Goal: Information Seeking & Learning: Learn about a topic

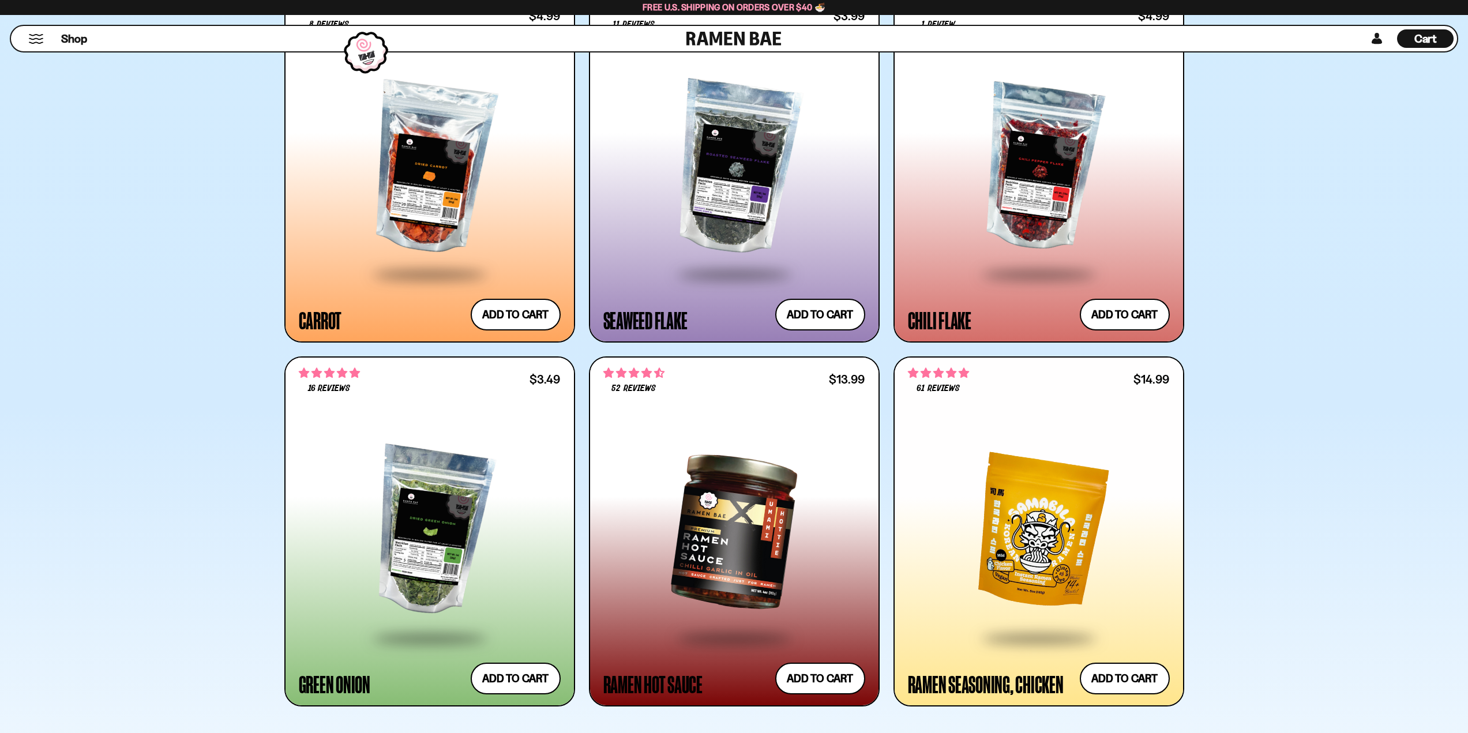
scroll to position [3690, 0]
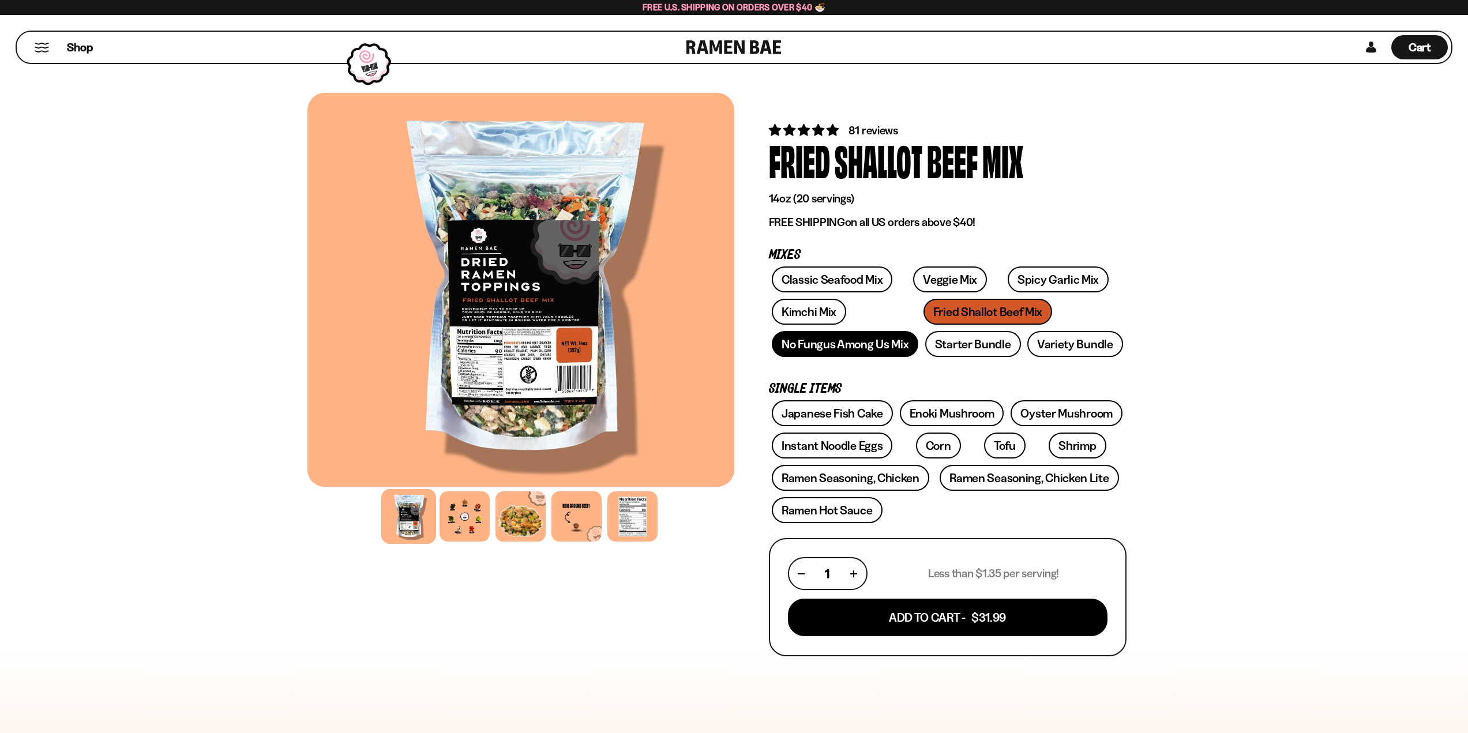
click at [841, 353] on link "No Fungus Among Us Mix" at bounding box center [845, 344] width 146 height 26
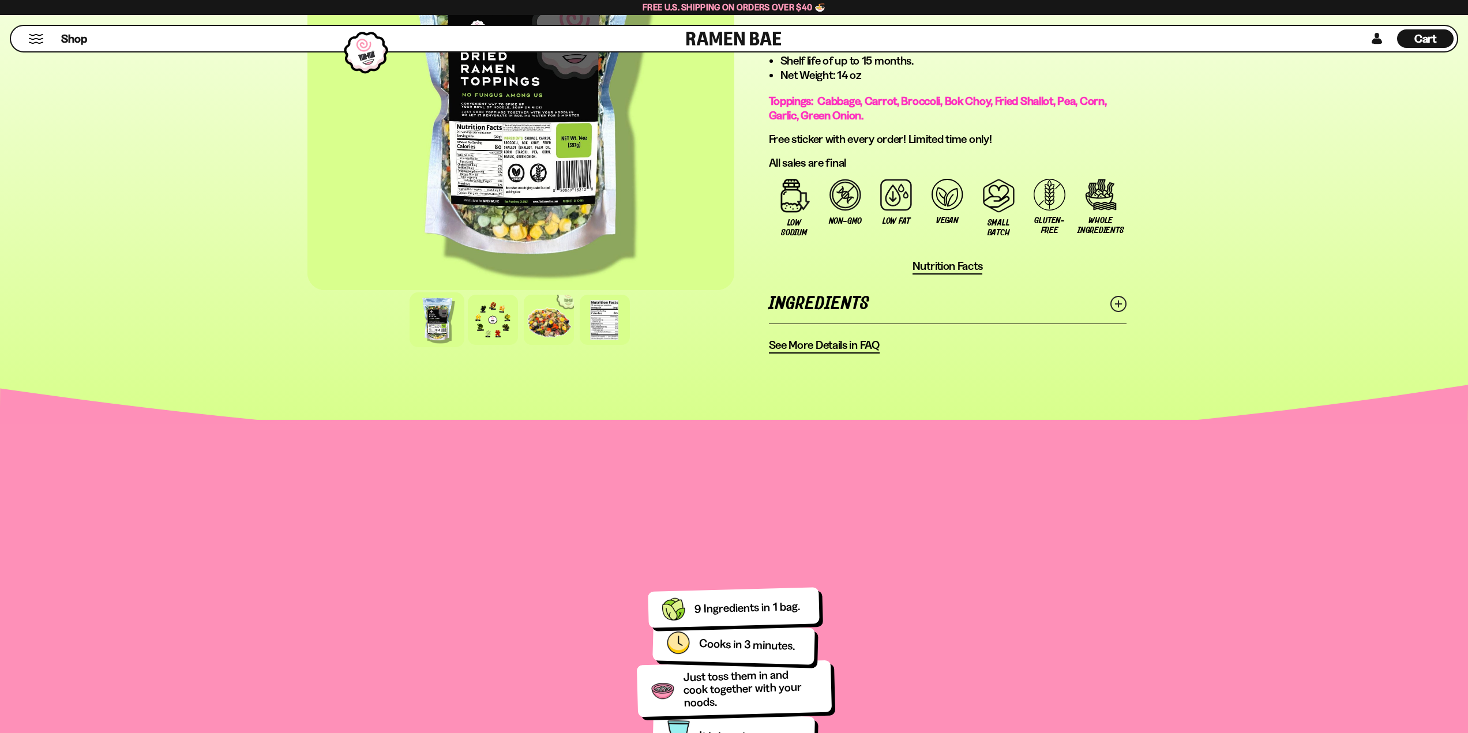
scroll to position [807, 0]
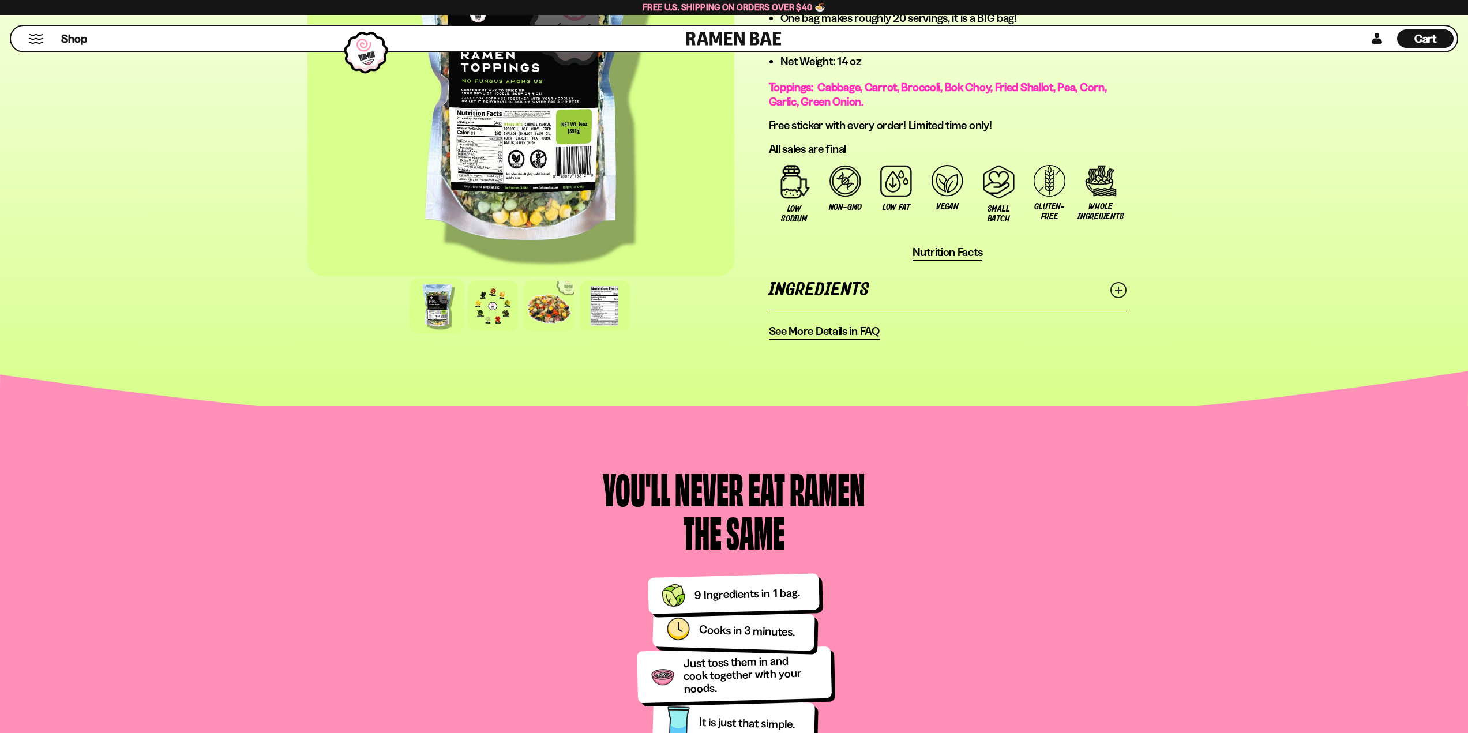
click at [1120, 292] on icon at bounding box center [1118, 290] width 16 height 16
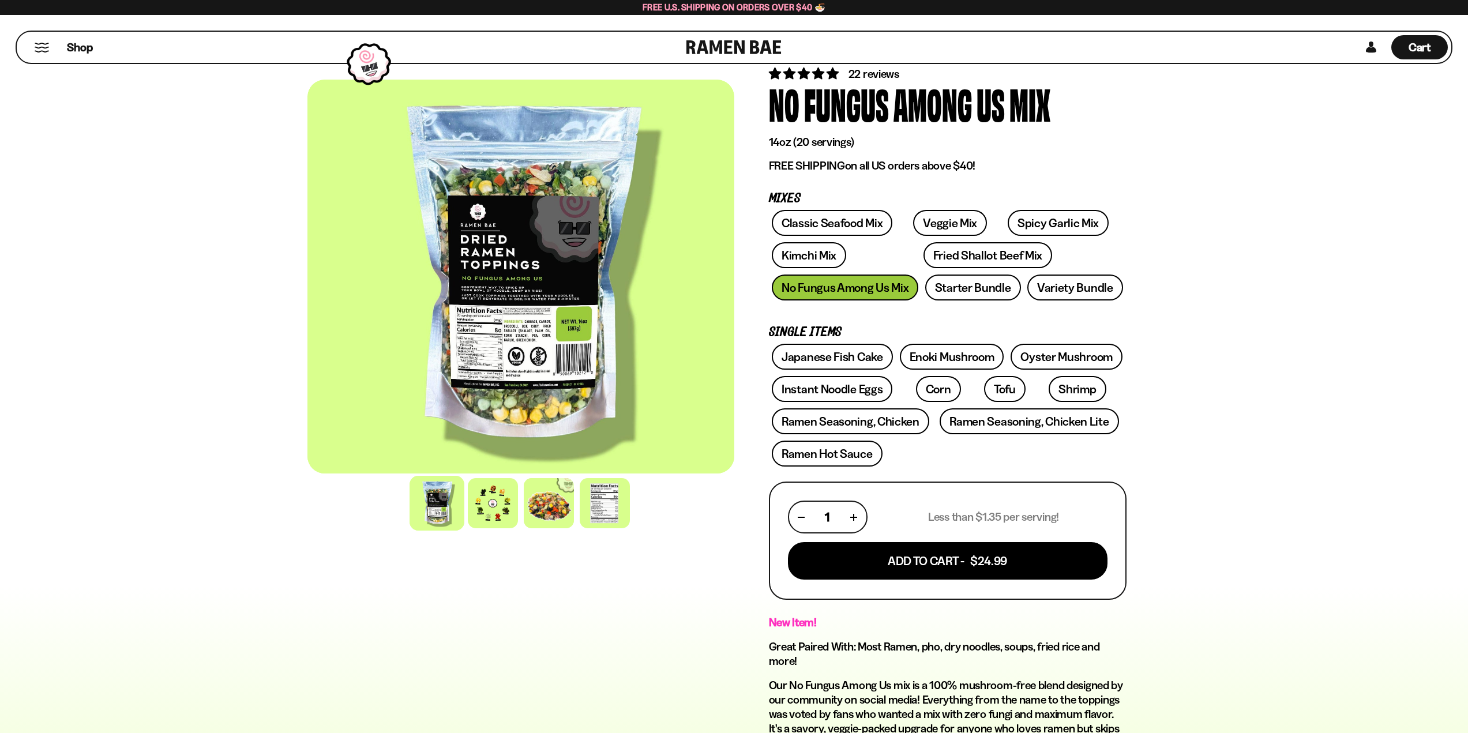
scroll to position [0, 0]
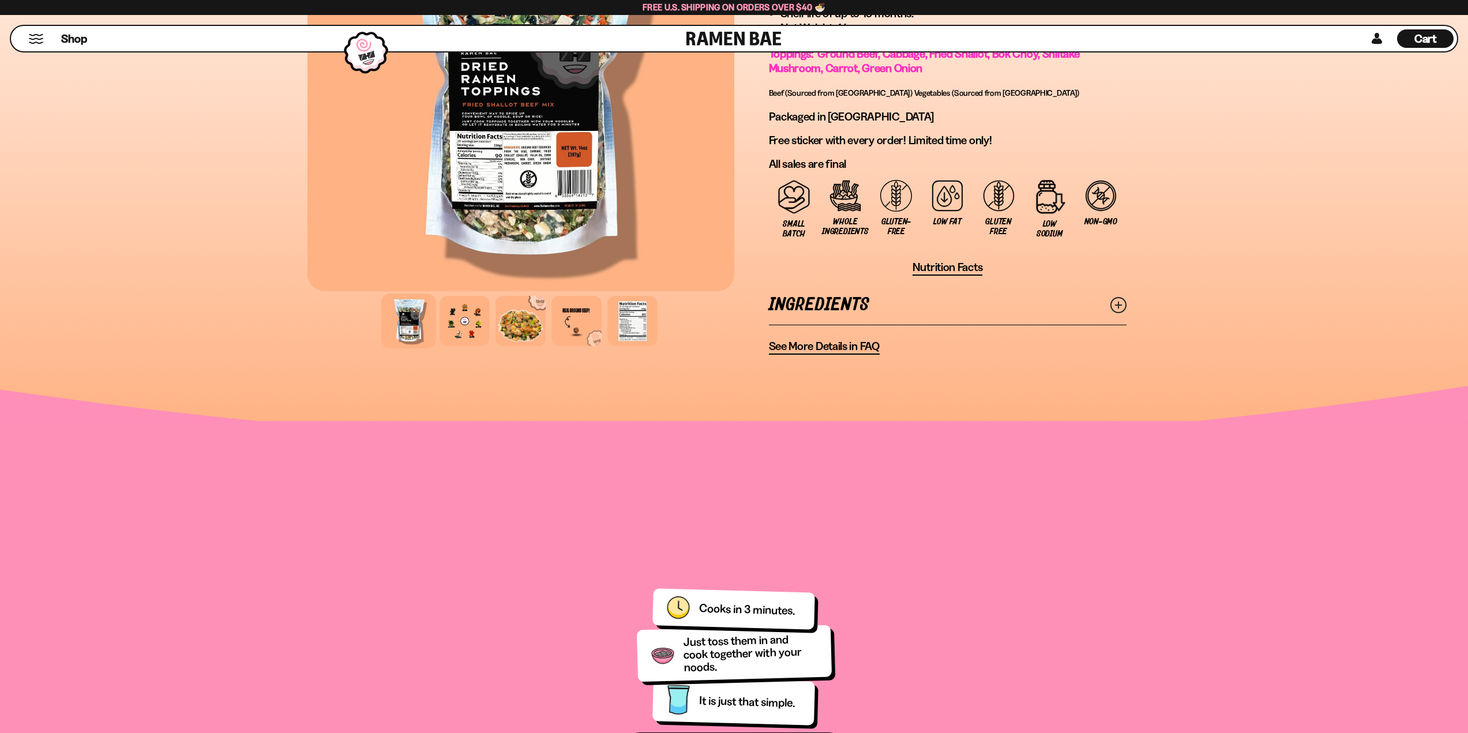
scroll to position [865, 0]
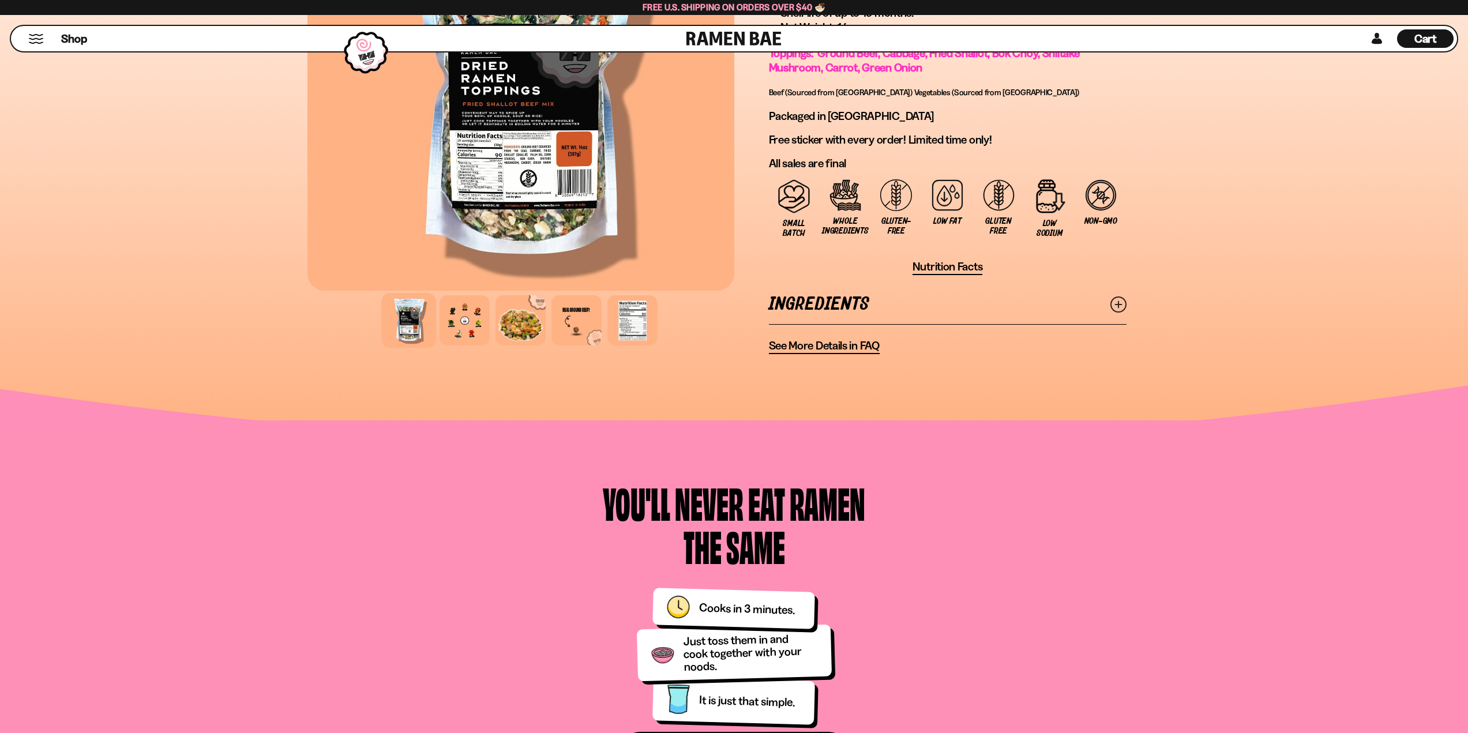
click at [1114, 303] on icon at bounding box center [1118, 304] width 16 height 16
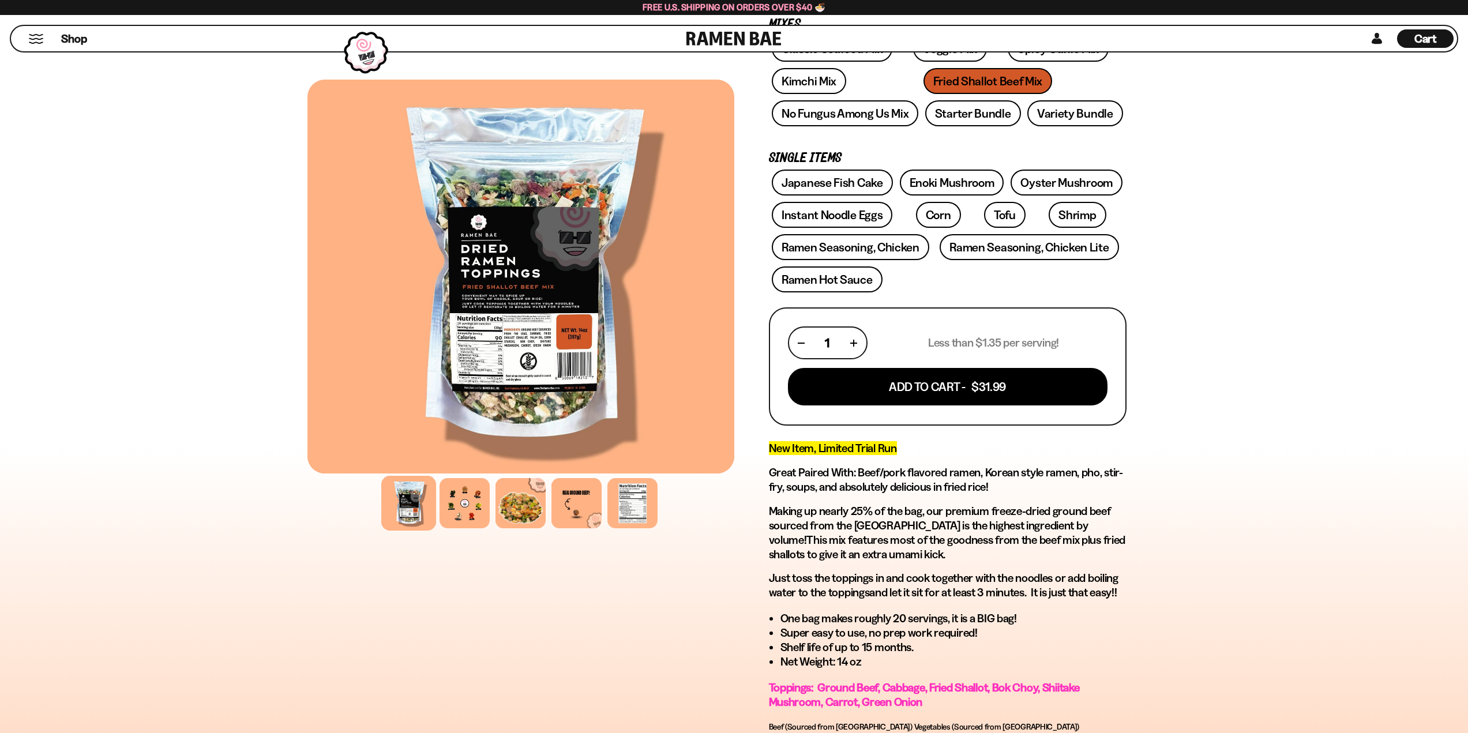
scroll to position [0, 0]
